Goal: Transaction & Acquisition: Purchase product/service

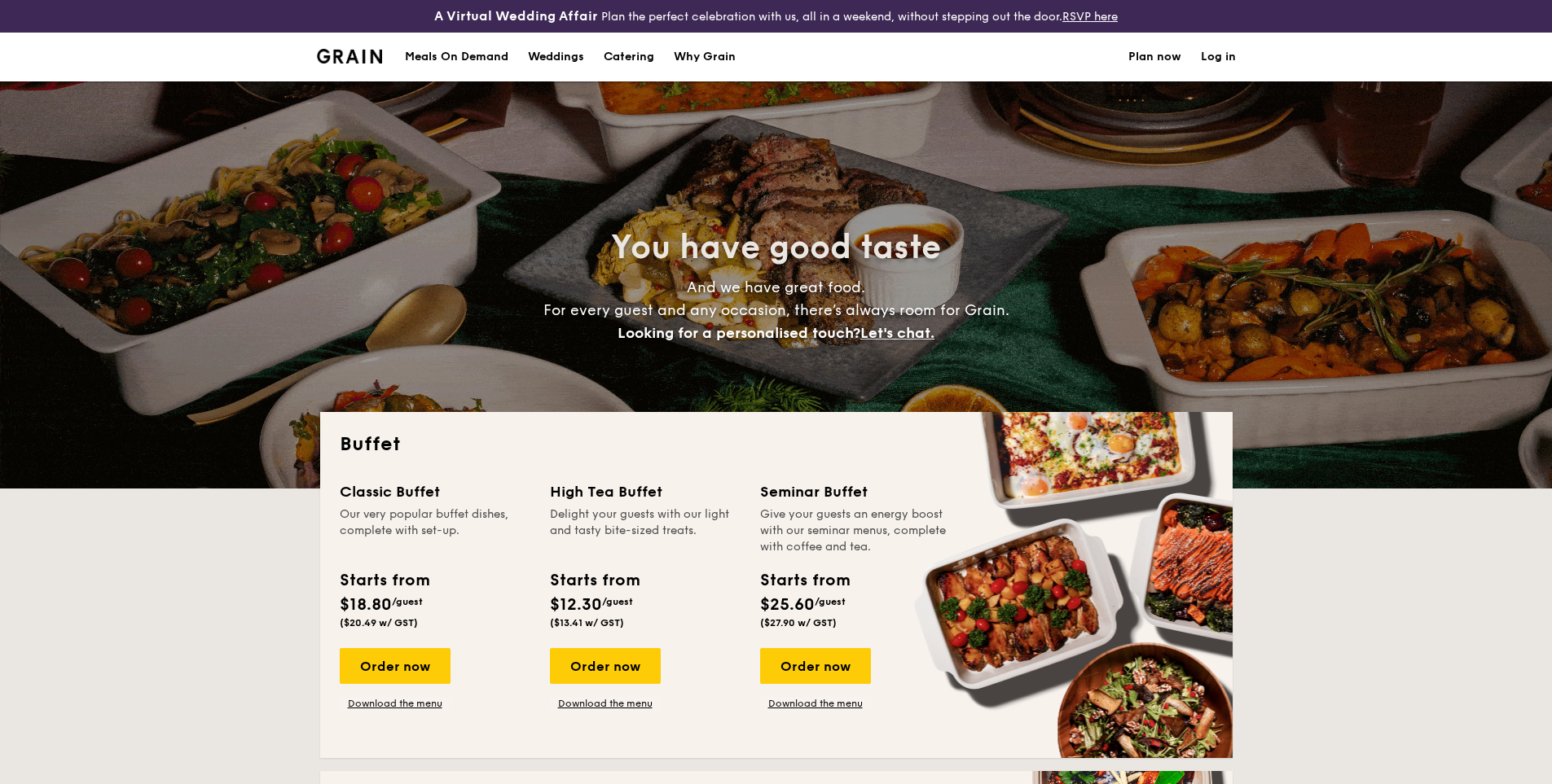
select select
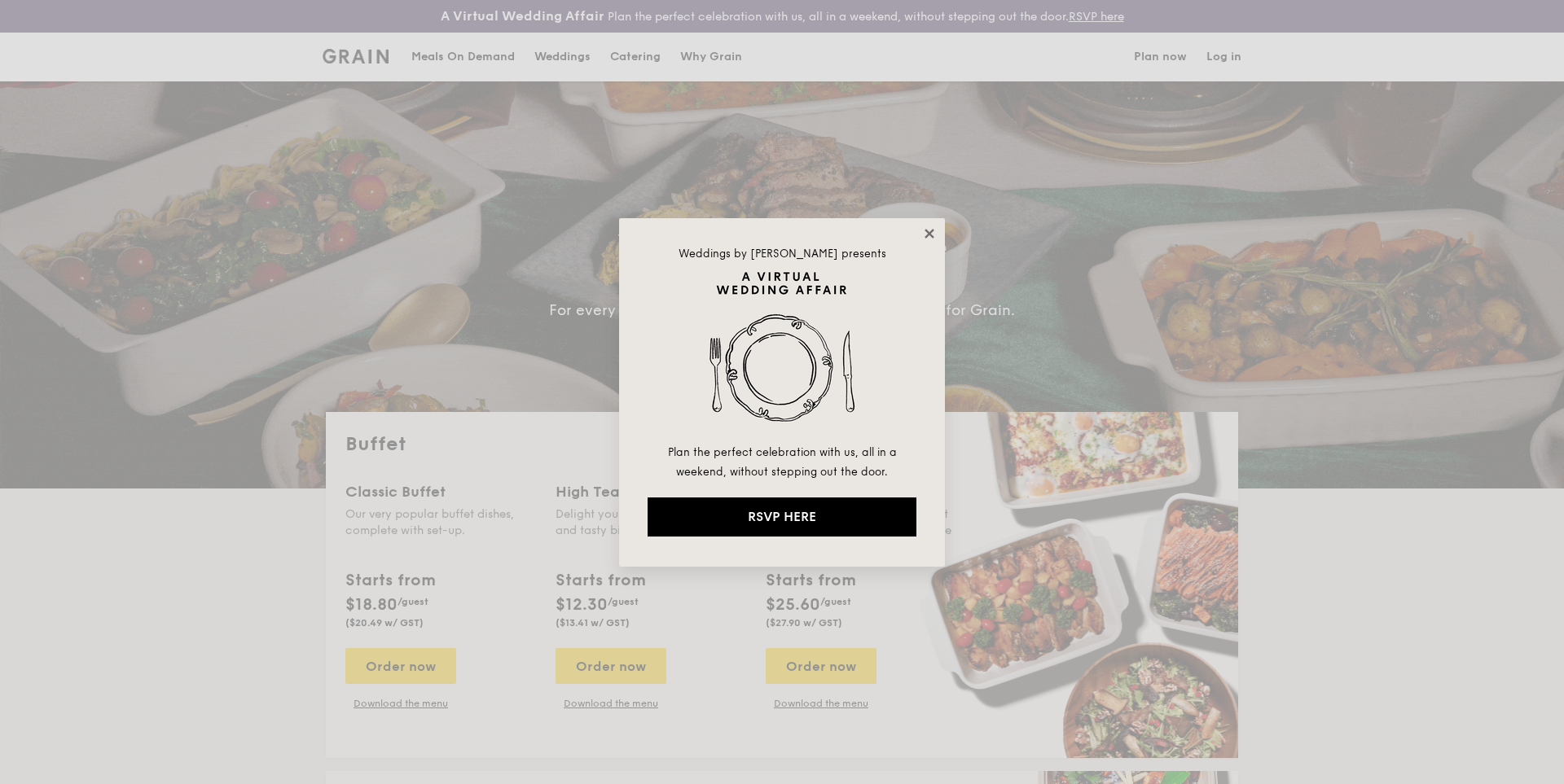
click at [928, 229] on icon at bounding box center [930, 234] width 15 height 15
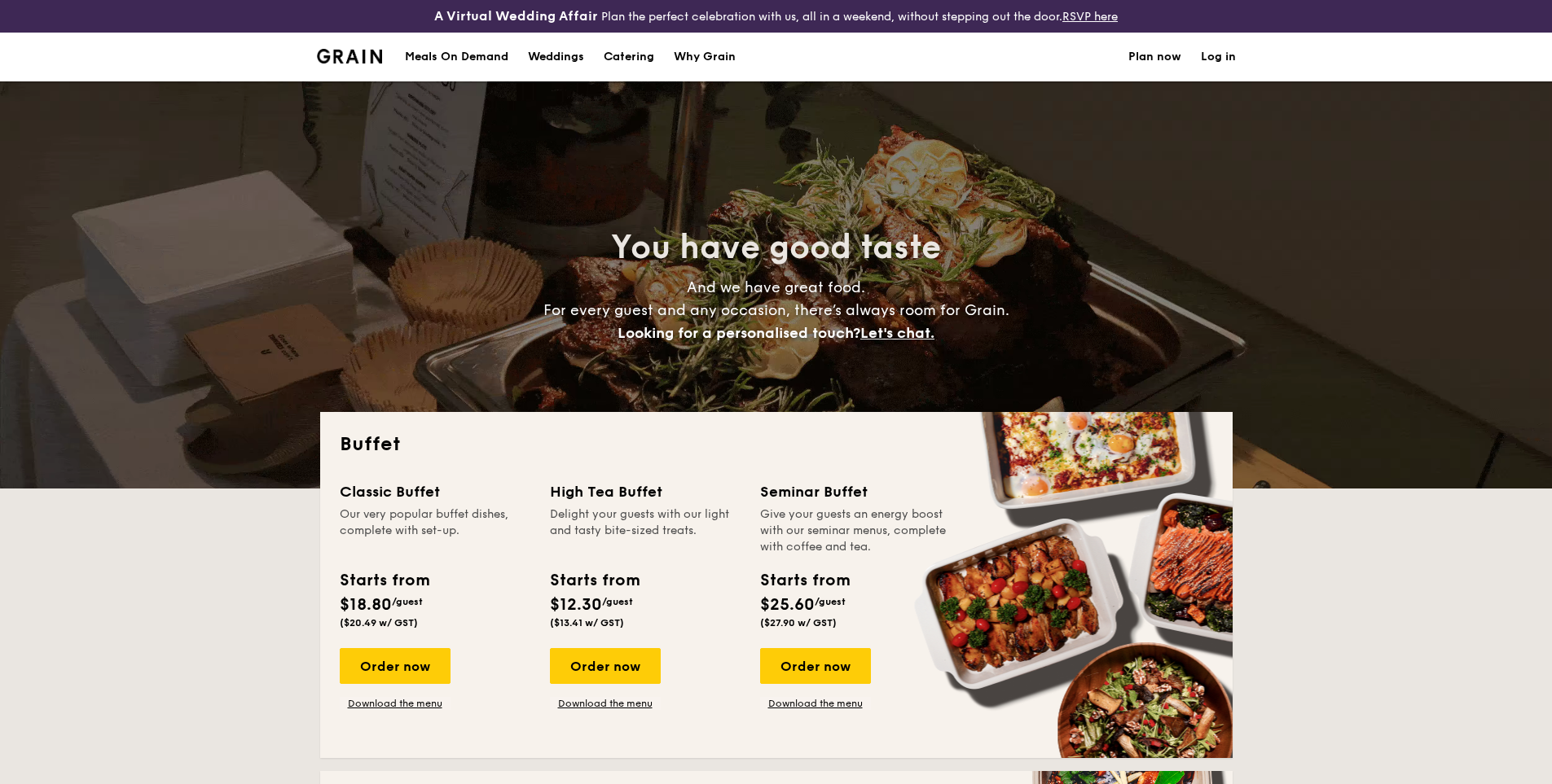
scroll to position [82, 0]
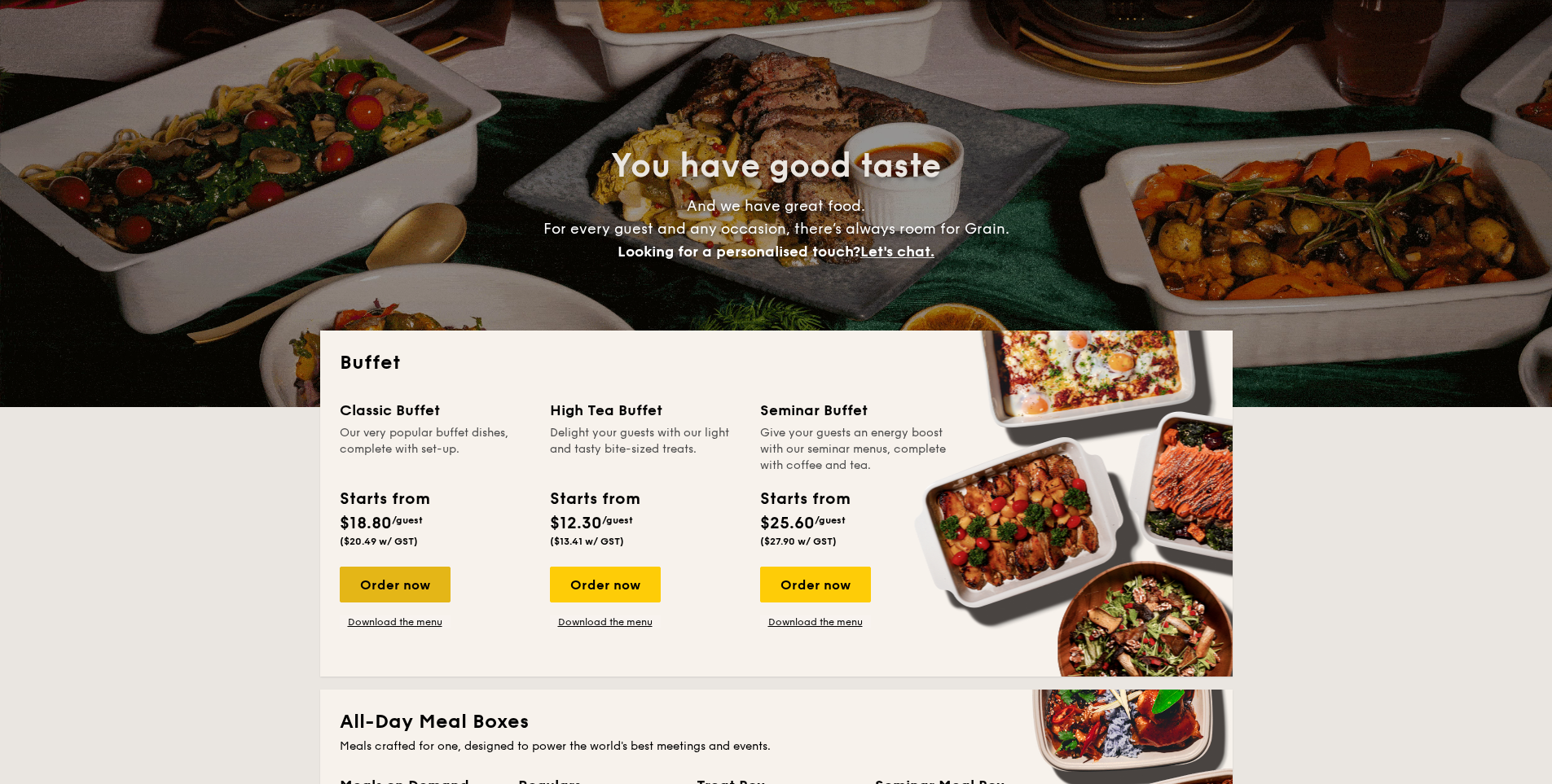
click at [386, 577] on div "Order now" at bounding box center [395, 584] width 111 height 36
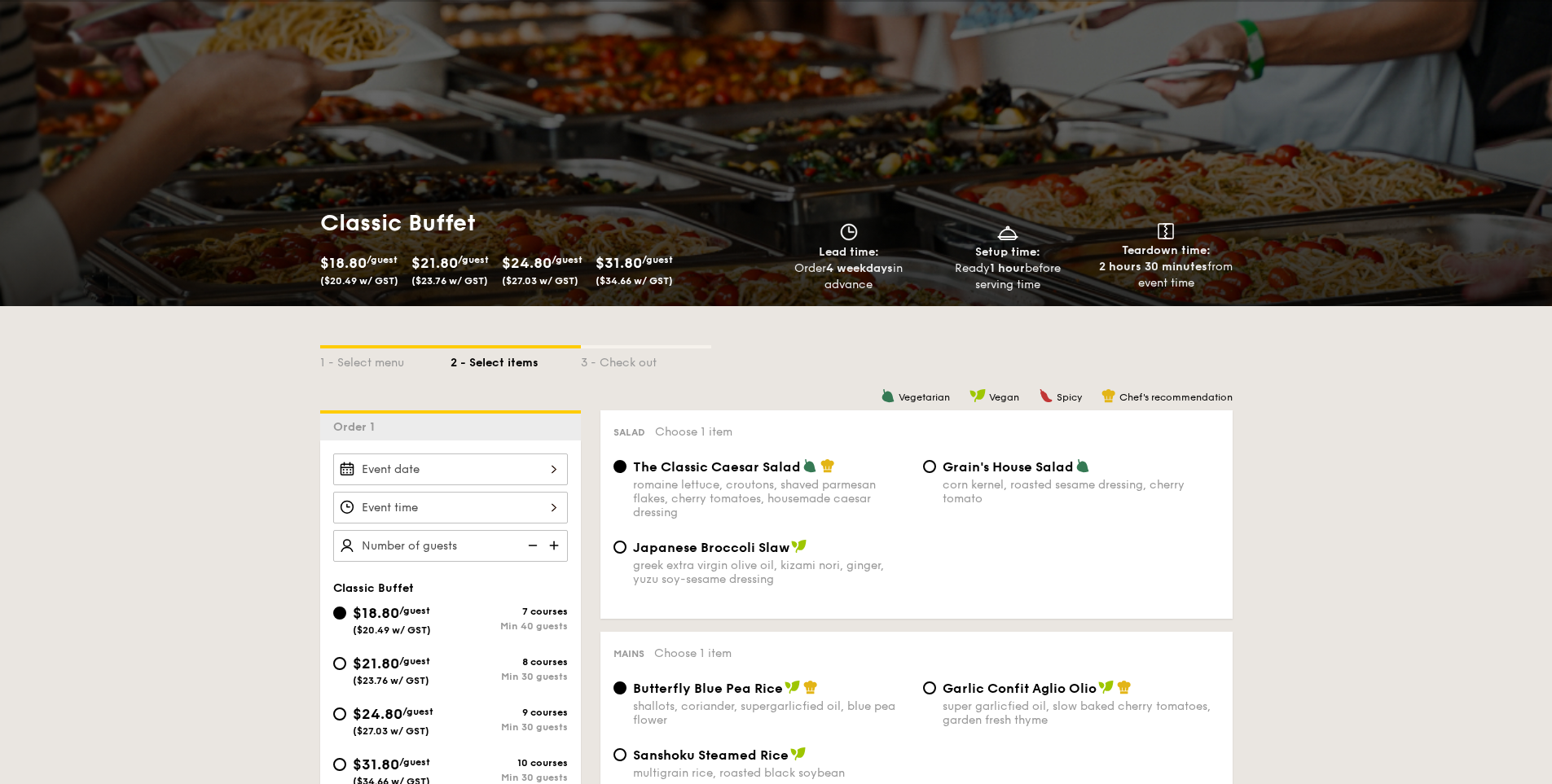
select select
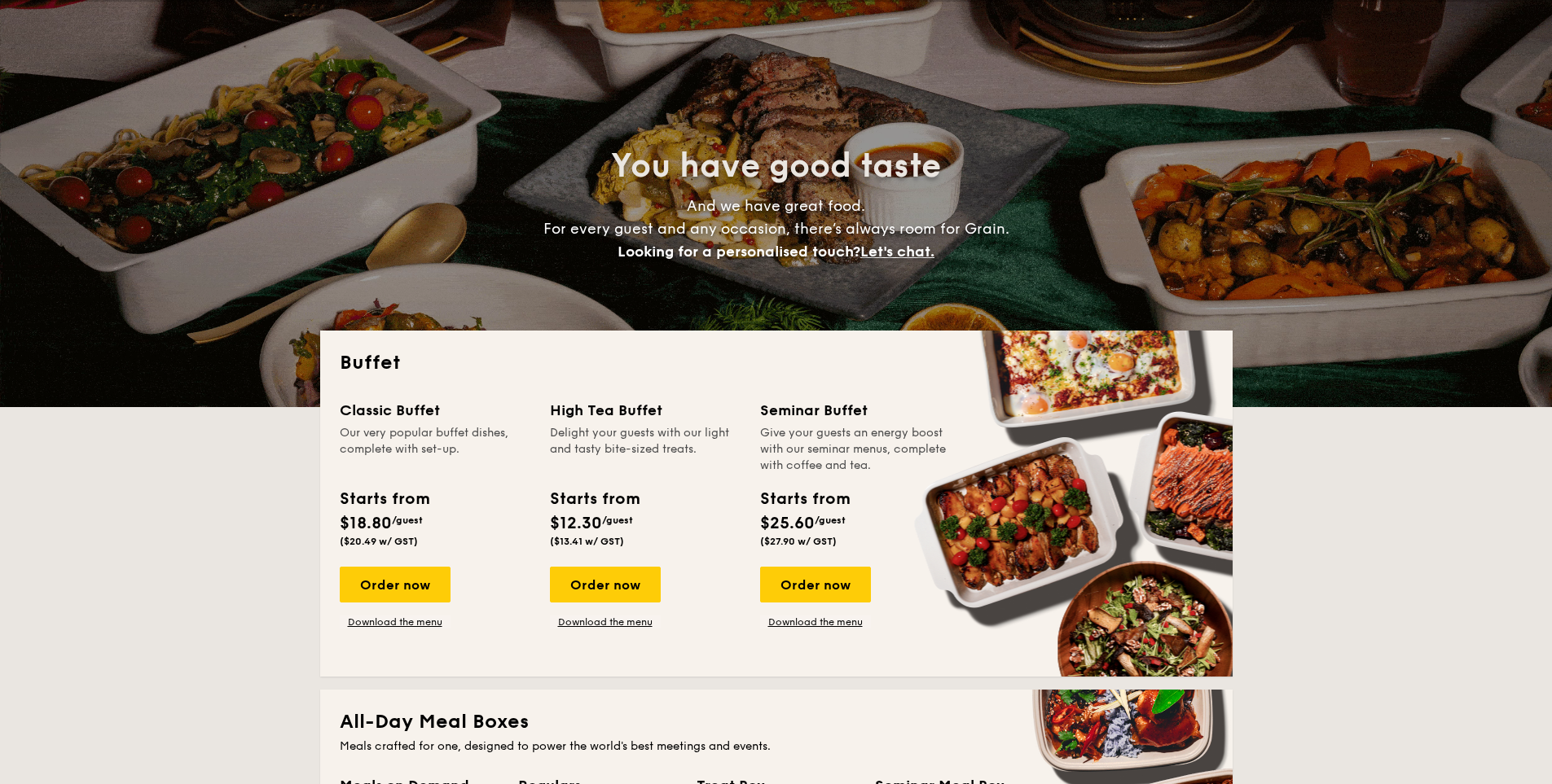
scroll to position [114, 0]
